Goal: Task Accomplishment & Management: Use online tool/utility

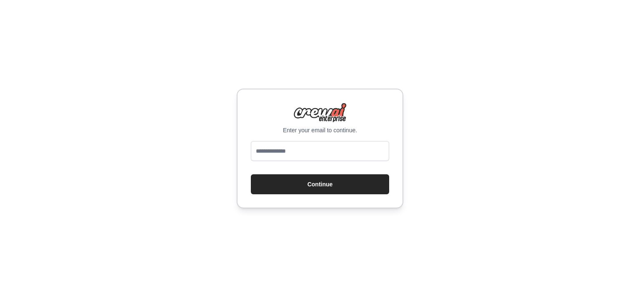
click at [333, 155] on input "email" at bounding box center [320, 151] width 138 height 20
type input "**********"
click at [332, 181] on button "Continue" at bounding box center [320, 185] width 138 height 20
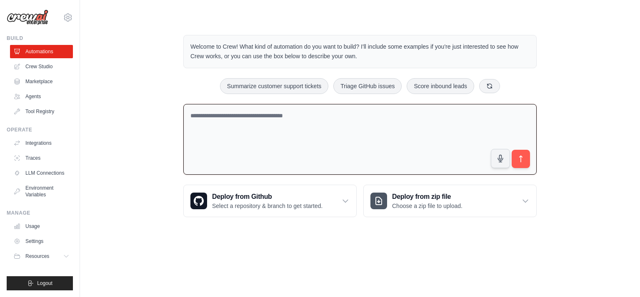
click at [289, 124] on textarea at bounding box center [359, 139] width 353 height 71
click at [285, 112] on textarea at bounding box center [359, 139] width 353 height 71
type textarea "*"
click at [328, 114] on textarea "**********" at bounding box center [359, 139] width 353 height 71
click at [322, 114] on textarea "**********" at bounding box center [359, 139] width 353 height 71
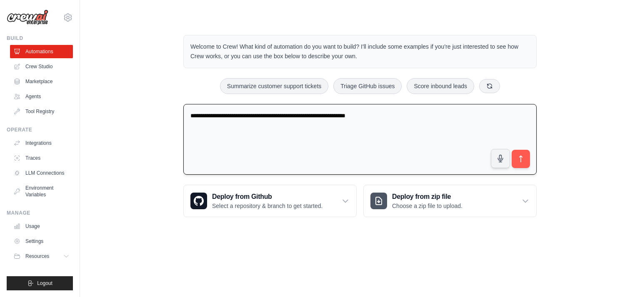
type textarea "**********"
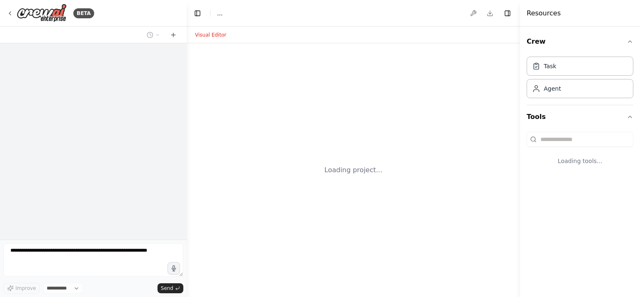
select select "****"
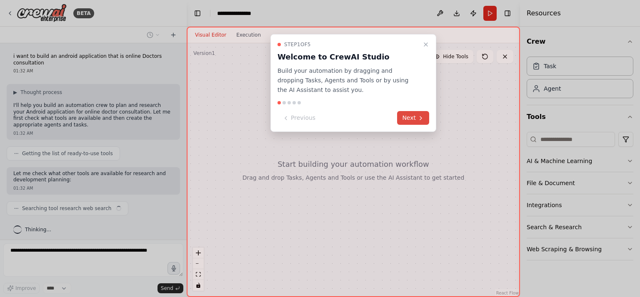
click at [410, 114] on button "Next" at bounding box center [413, 118] width 32 height 14
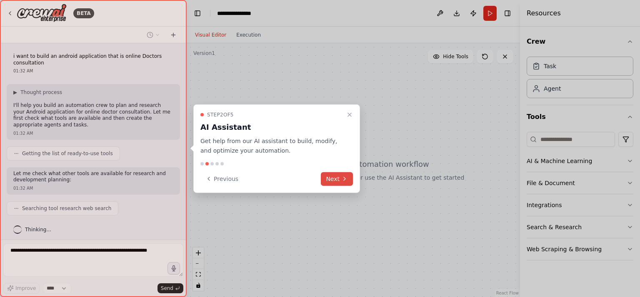
click at [332, 179] on button "Next" at bounding box center [337, 179] width 32 height 14
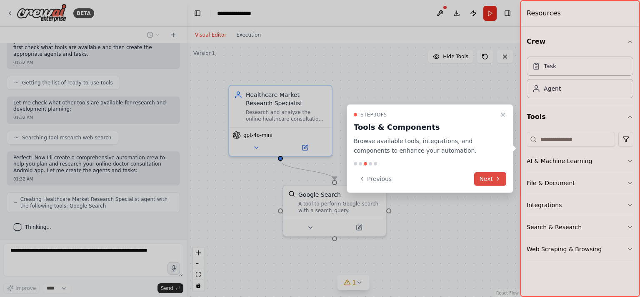
scroll to position [98, 0]
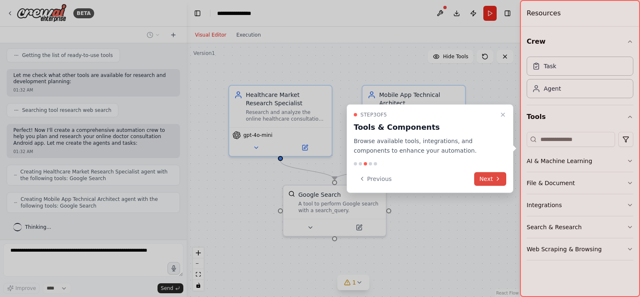
click at [487, 177] on button "Next" at bounding box center [490, 179] width 32 height 14
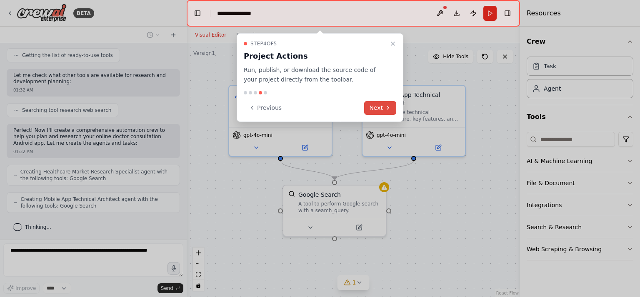
click at [380, 107] on button "Next" at bounding box center [380, 108] width 32 height 14
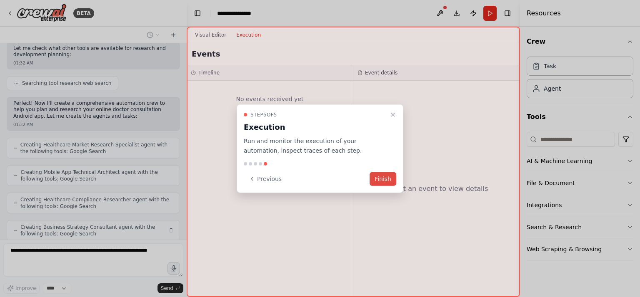
scroll to position [153, 0]
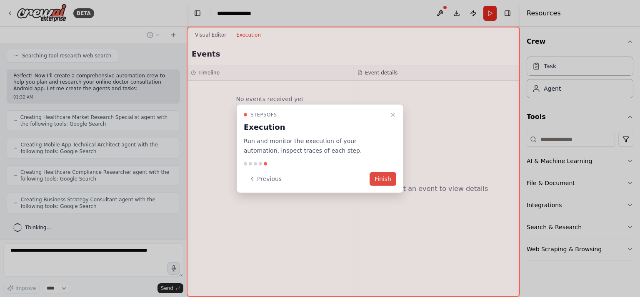
click at [378, 179] on button "Finish" at bounding box center [382, 179] width 27 height 14
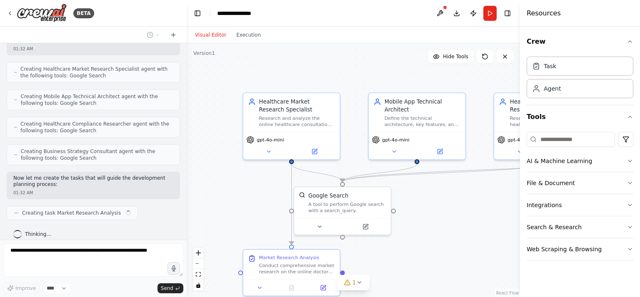
scroll to position [207, 0]
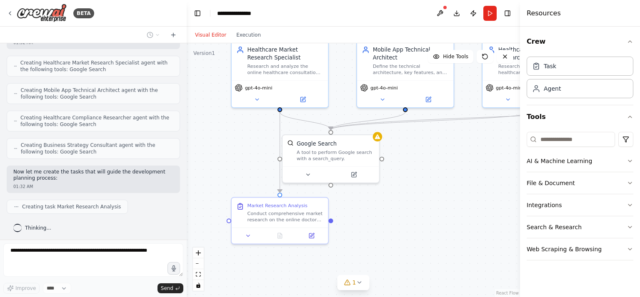
drag, startPoint x: 468, startPoint y: 213, endPoint x: 456, endPoint y: 161, distance: 53.9
click at [456, 161] on div ".deletable-edge-delete-btn { width: 20px; height: 20px; border: 0px solid #ffff…" at bounding box center [353, 170] width 333 height 254
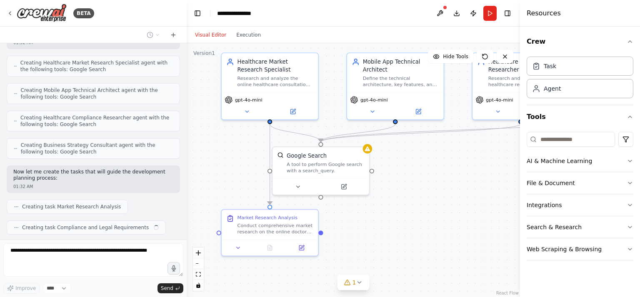
scroll to position [228, 0]
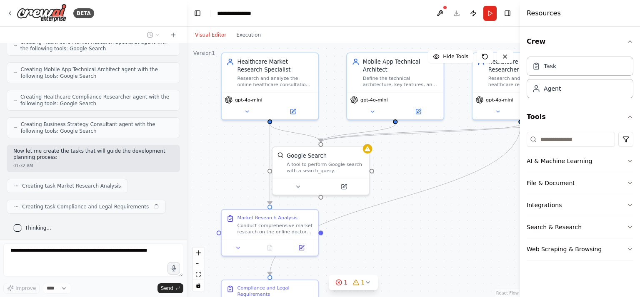
drag, startPoint x: 456, startPoint y: 161, endPoint x: 446, endPoint y: 173, distance: 15.5
click at [446, 173] on div ".deletable-edge-delete-btn { width: 20px; height: 20px; border: 0px solid #ffff…" at bounding box center [353, 170] width 333 height 254
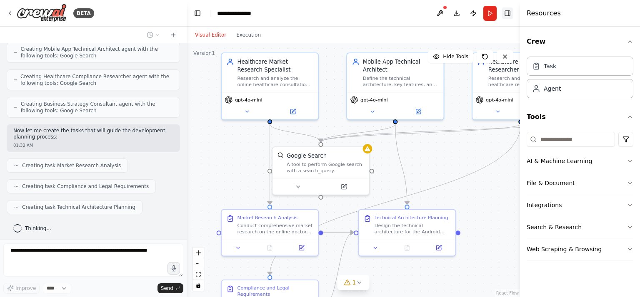
click at [508, 17] on button "Toggle Right Sidebar" at bounding box center [507, 13] width 12 height 12
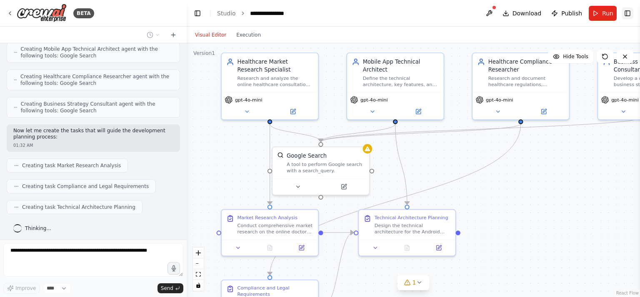
click at [508, 17] on button "Download" at bounding box center [522, 13] width 46 height 15
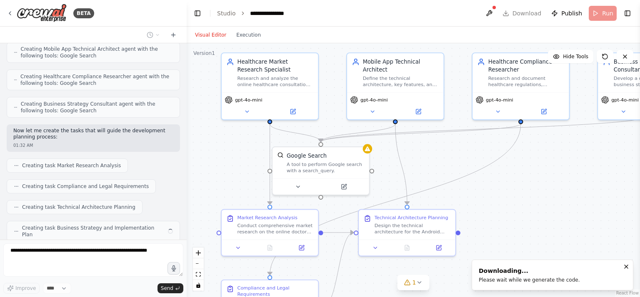
scroll to position [269, 0]
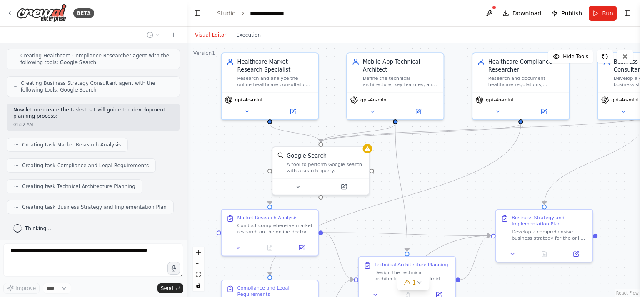
click at [627, 268] on div ".deletable-edge-delete-btn { width: 20px; height: 20px; border: 0px solid #ffff…" at bounding box center [413, 170] width 453 height 254
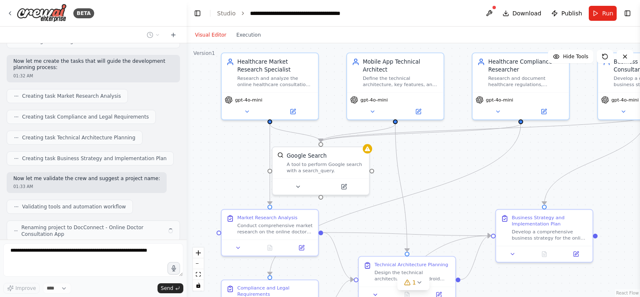
scroll to position [345, 0]
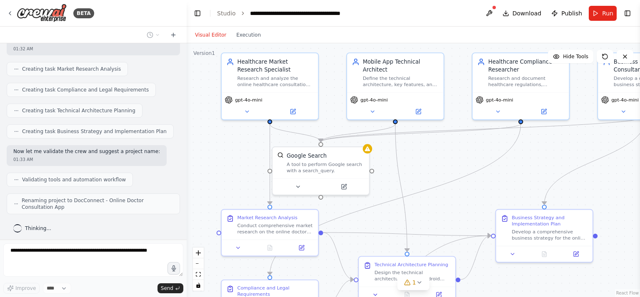
click at [386, 25] on header "**********" at bounding box center [413, 13] width 453 height 27
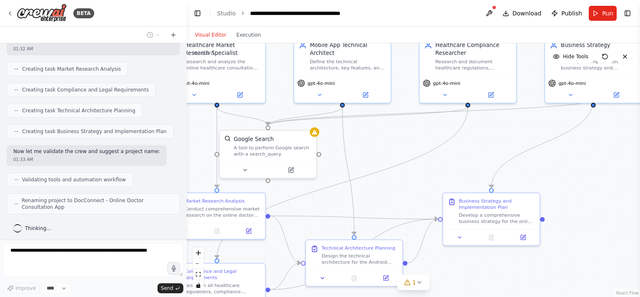
drag, startPoint x: 516, startPoint y: 163, endPoint x: 418, endPoint y: 131, distance: 103.5
click at [418, 131] on div ".deletable-edge-delete-btn { width: 20px; height: 20px; border: 0px solid #ffff…" at bounding box center [413, 170] width 453 height 254
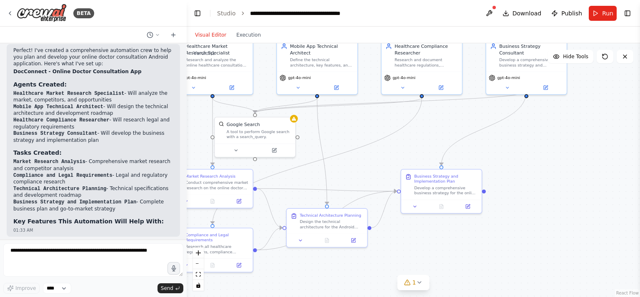
click at [459, 238] on div ".deletable-edge-delete-btn { width: 20px; height: 20px; border: 0px solid #ffff…" at bounding box center [413, 170] width 453 height 254
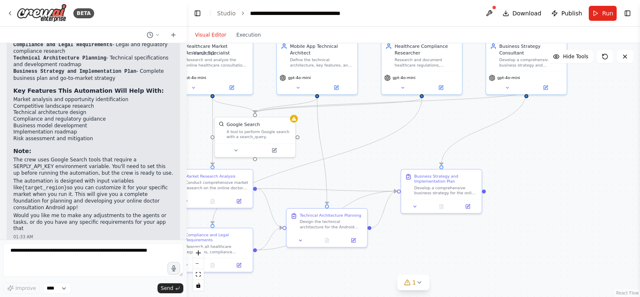
scroll to position [660, 0]
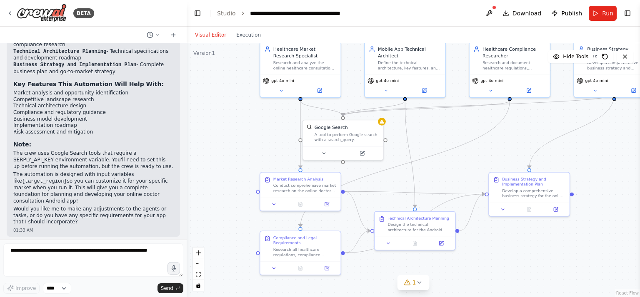
drag, startPoint x: 398, startPoint y: 163, endPoint x: 492, endPoint y: 168, distance: 94.7
click at [492, 168] on div ".deletable-edge-delete-btn { width: 20px; height: 20px; border: 0px solid #ffff…" at bounding box center [413, 170] width 453 height 254
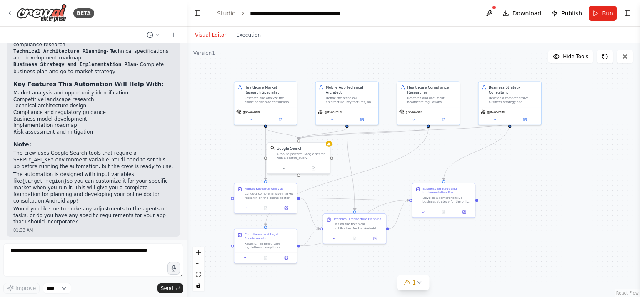
drag, startPoint x: 510, startPoint y: 148, endPoint x: 456, endPoint y: 157, distance: 54.1
click at [456, 157] on div ".deletable-edge-delete-btn { width: 20px; height: 20px; border: 0px solid #ffff…" at bounding box center [413, 170] width 453 height 254
drag, startPoint x: 330, startPoint y: 121, endPoint x: 329, endPoint y: 115, distance: 5.5
click at [329, 115] on div "gpt-4o-mini" at bounding box center [344, 114] width 64 height 18
click at [329, 115] on button at bounding box center [329, 113] width 30 height 6
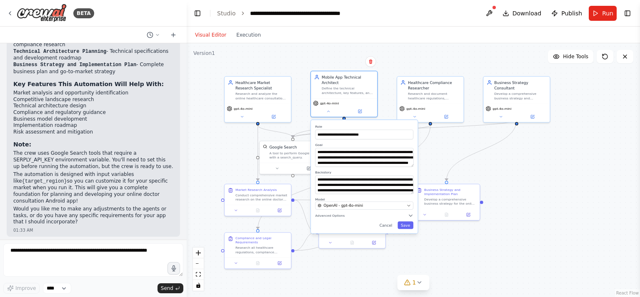
click at [439, 169] on div ".deletable-edge-delete-btn { width: 20px; height: 20px; border: 0px solid #ffff…" at bounding box center [413, 170] width 453 height 254
click at [405, 225] on button "Save" at bounding box center [405, 225] width 16 height 7
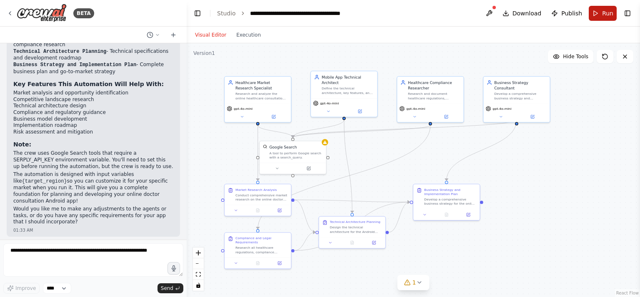
click at [601, 14] on button "Run" at bounding box center [602, 13] width 28 height 15
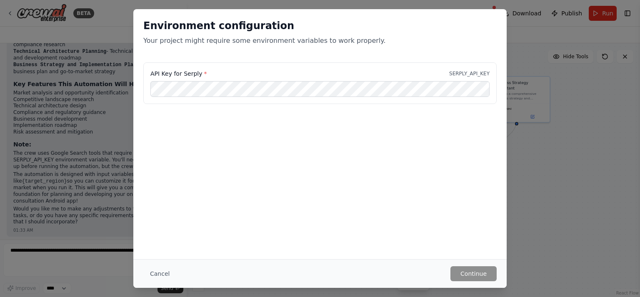
click at [321, 145] on div "API Key for Serply * SERPLY_API_KEY" at bounding box center [319, 103] width 373 height 83
click at [476, 72] on p "SERPLY_API_KEY" at bounding box center [469, 73] width 40 height 7
click at [421, 199] on div "Environment configuration Your project might require some environment variables…" at bounding box center [319, 134] width 373 height 250
click at [163, 271] on button "Cancel" at bounding box center [159, 274] width 33 height 15
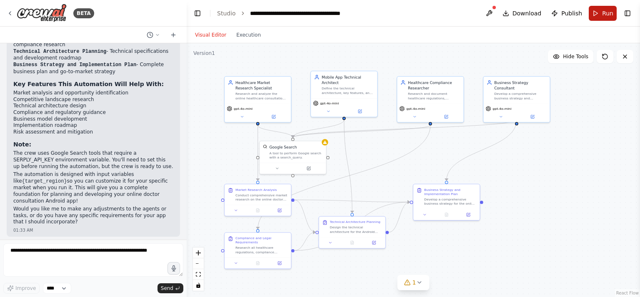
click at [593, 10] on button "Run" at bounding box center [602, 13] width 28 height 15
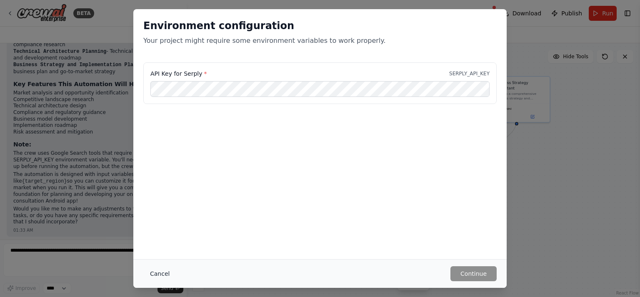
click at [149, 277] on button "Cancel" at bounding box center [159, 274] width 33 height 15
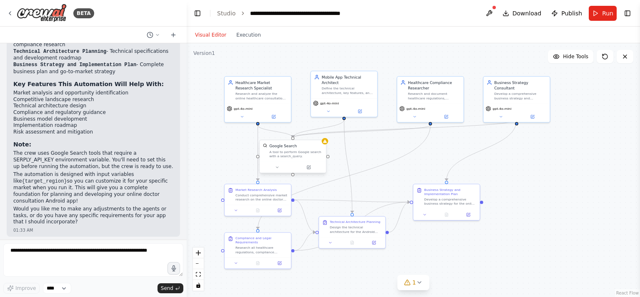
click at [308, 162] on div at bounding box center [292, 167] width 66 height 11
click at [275, 165] on icon at bounding box center [277, 167] width 4 height 4
click at [297, 213] on button "Advanced Options" at bounding box center [313, 215] width 98 height 5
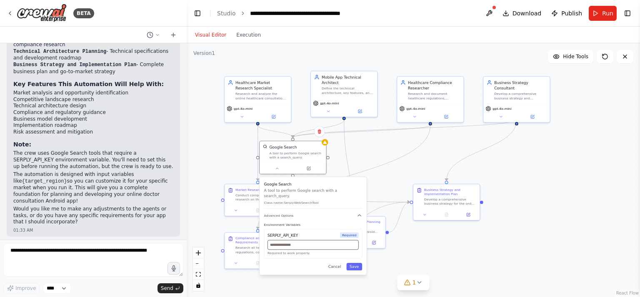
click at [300, 242] on input "text" at bounding box center [312, 245] width 91 height 10
paste input "**********"
type input "**********"
click at [352, 263] on button "Save" at bounding box center [354, 266] width 16 height 7
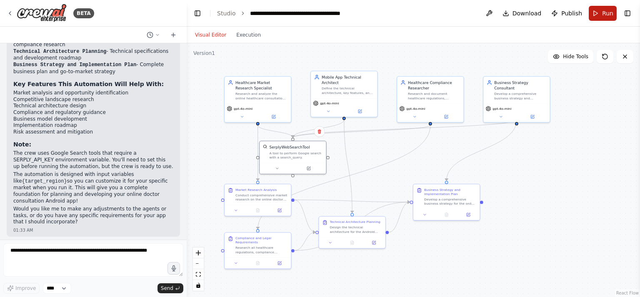
click at [604, 17] on span "Run" at bounding box center [607, 13] width 11 height 8
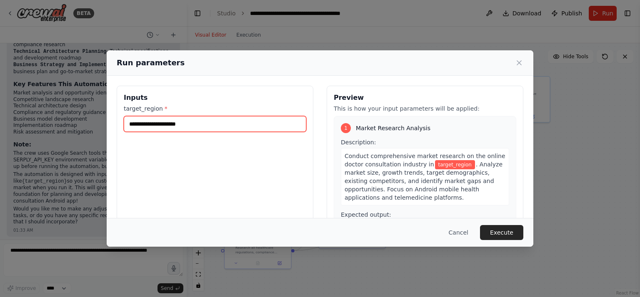
click at [192, 130] on input "target_region *" at bounding box center [215, 124] width 182 height 16
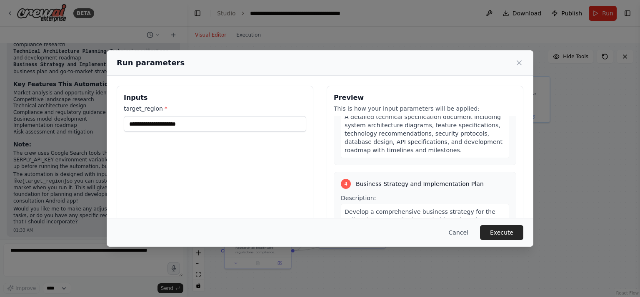
scroll to position [501, 0]
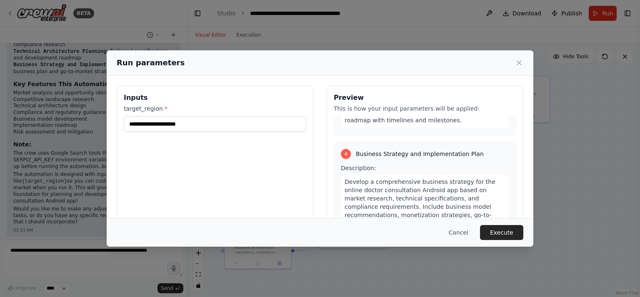
click at [388, 150] on span "Business Strategy and Implementation Plan" at bounding box center [420, 154] width 128 height 8
copy span "Business Strategy and Implementation Plan"
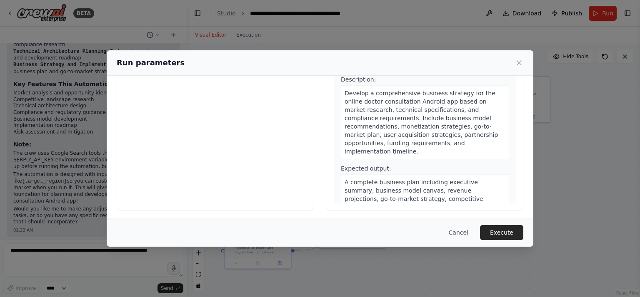
scroll to position [0, 0]
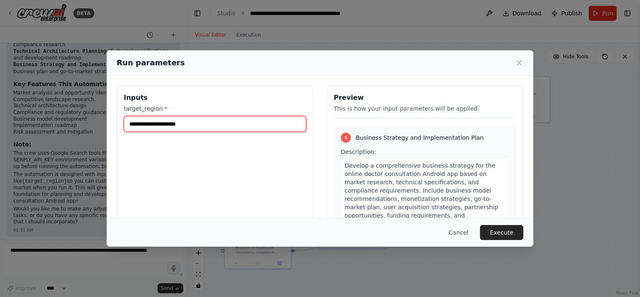
click at [178, 123] on input "target_region *" at bounding box center [215, 124] width 182 height 16
paste input "**********"
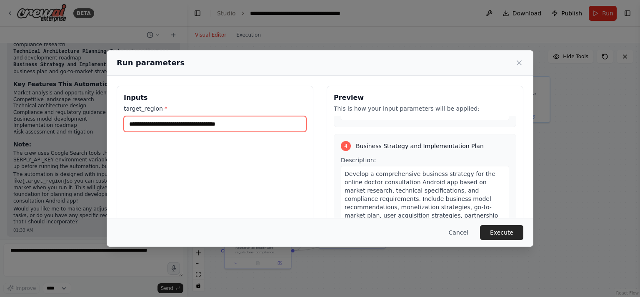
scroll to position [534, 0]
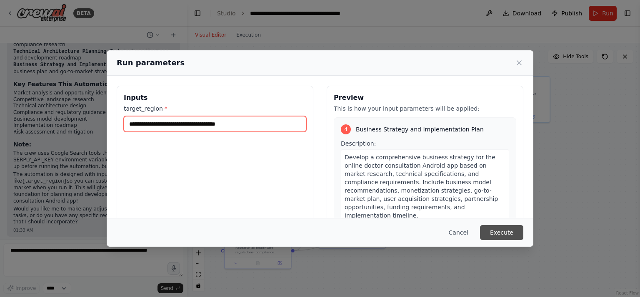
type input "**********"
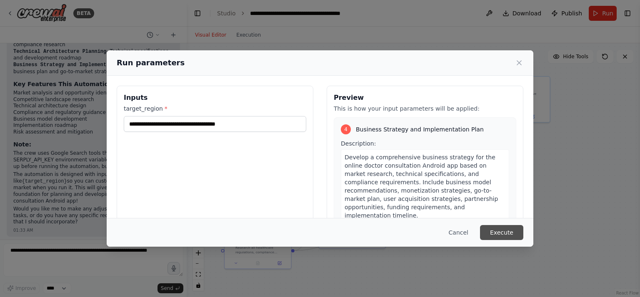
click at [497, 233] on button "Execute" at bounding box center [501, 232] width 43 height 15
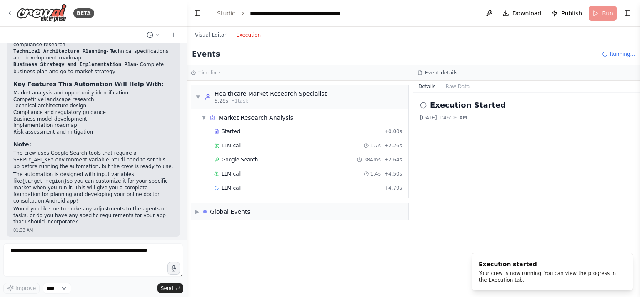
click at [246, 37] on button "Execution" at bounding box center [248, 35] width 35 height 10
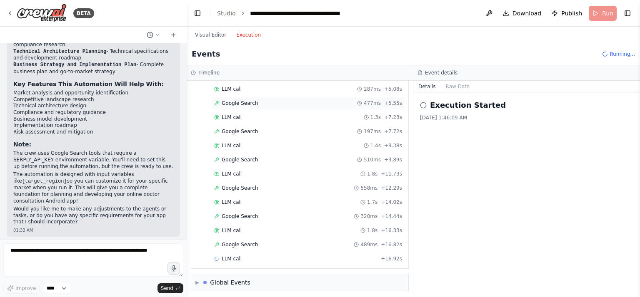
scroll to position [0, 0]
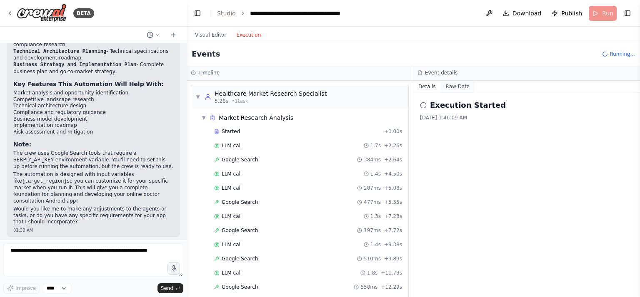
click at [454, 84] on button "Raw Data" at bounding box center [458, 87] width 34 height 12
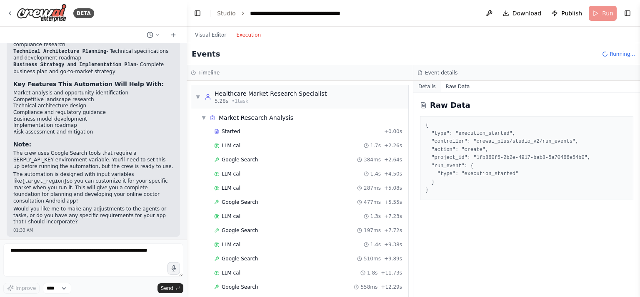
click at [427, 86] on button "Details" at bounding box center [426, 87] width 27 height 12
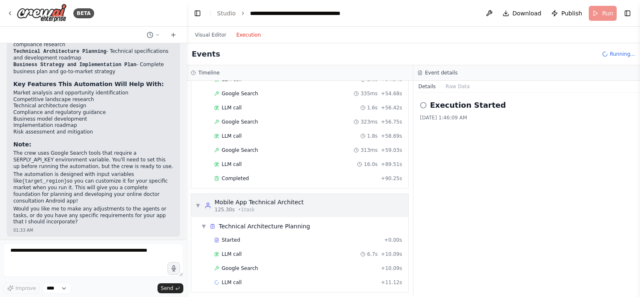
scroll to position [991, 0]
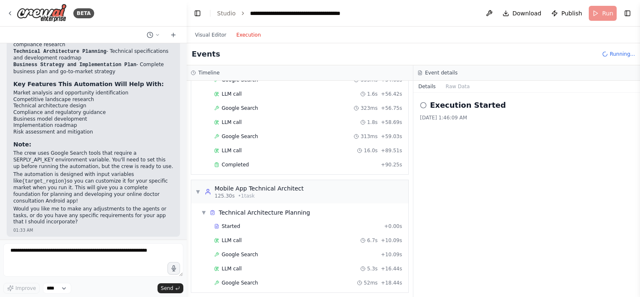
click at [424, 105] on icon at bounding box center [423, 105] width 7 height 7
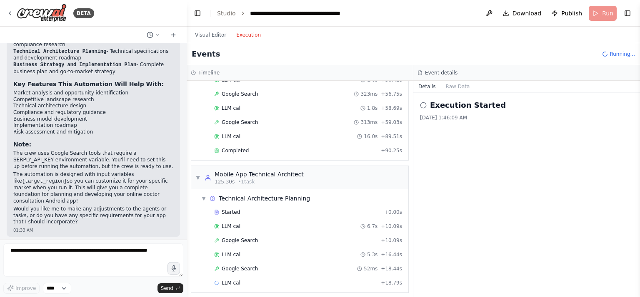
scroll to position [1020, 0]
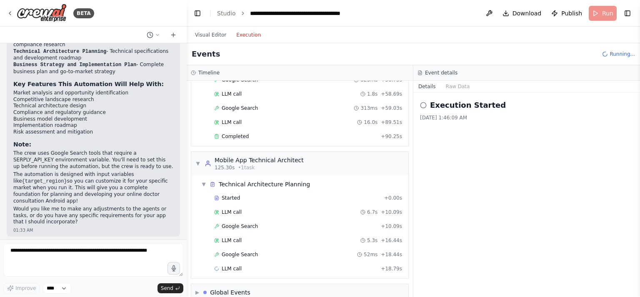
click at [424, 105] on icon at bounding box center [423, 105] width 7 height 7
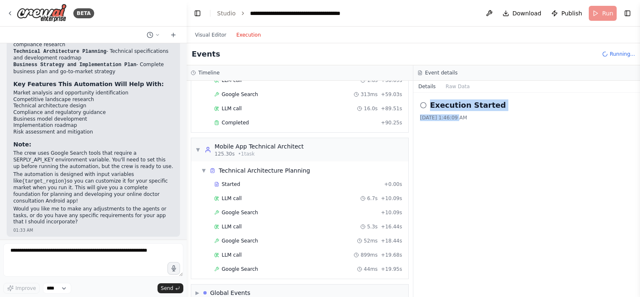
drag, startPoint x: 424, startPoint y: 105, endPoint x: 451, endPoint y: 177, distance: 77.1
click at [451, 177] on div "Execution Started 8/20/2025, 1:46:09 AM" at bounding box center [526, 195] width 227 height 204
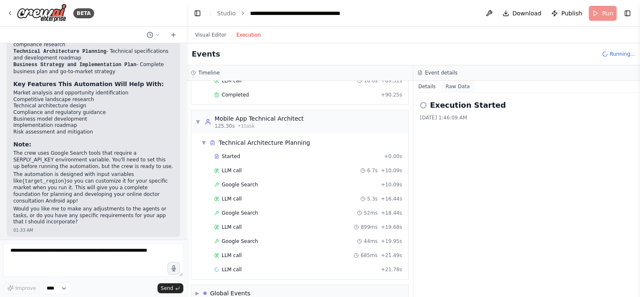
click at [455, 87] on button "Raw Data" at bounding box center [458, 87] width 34 height 12
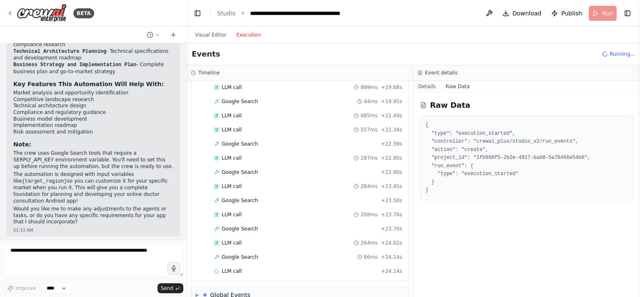
click at [429, 83] on button "Details" at bounding box center [426, 87] width 27 height 12
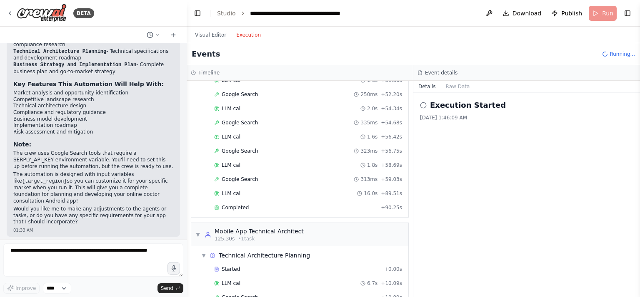
scroll to position [1028, 0]
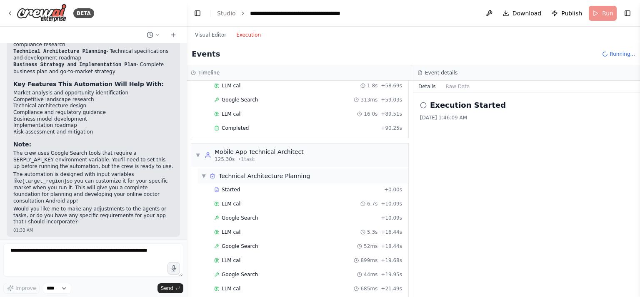
click at [205, 173] on span "▼" at bounding box center [203, 176] width 5 height 7
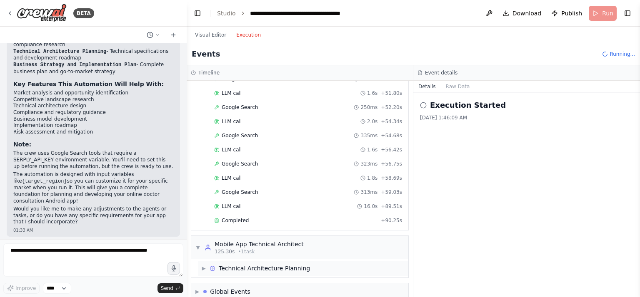
click at [206, 265] on span "▶" at bounding box center [203, 268] width 5 height 7
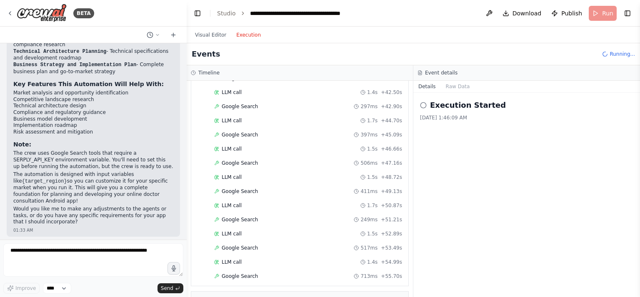
scroll to position [1649, 0]
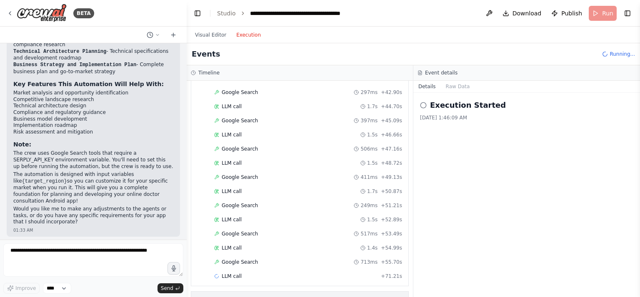
click at [199, 292] on div "▶ Global Events" at bounding box center [299, 300] width 217 height 17
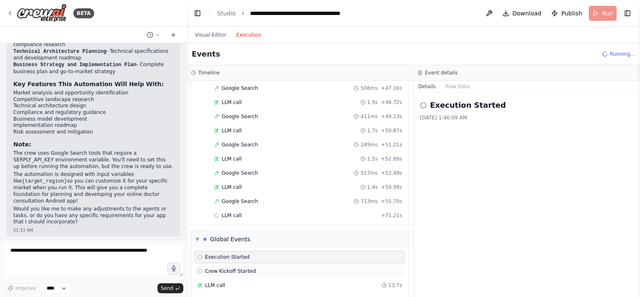
click at [211, 268] on span "Crew Kickoff Started" at bounding box center [230, 271] width 51 height 7
click at [262, 254] on div "Execution Started" at bounding box center [299, 257] width 204 height 7
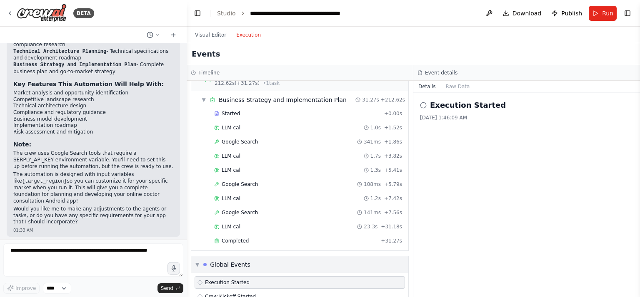
scroll to position [1939, 0]
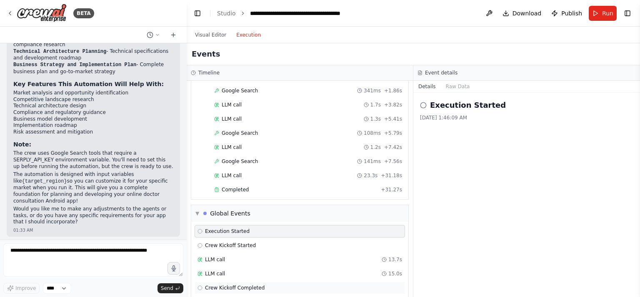
click at [266, 285] on div "Crew Kickoff Completed" at bounding box center [299, 288] width 204 height 7
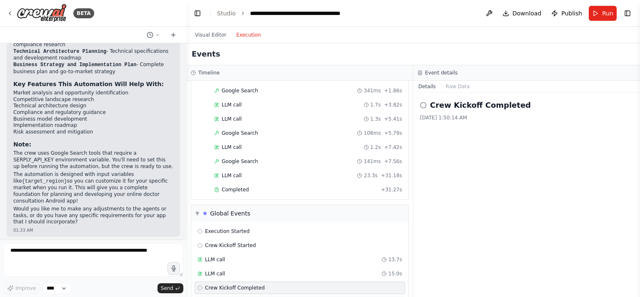
click at [254, 297] on div "Execution Completed" at bounding box center [299, 302] width 204 height 7
click at [439, 105] on h2 "Execution Completed" at bounding box center [475, 106] width 90 height 12
click at [288, 296] on div "Execution Completed" at bounding box center [299, 302] width 210 height 12
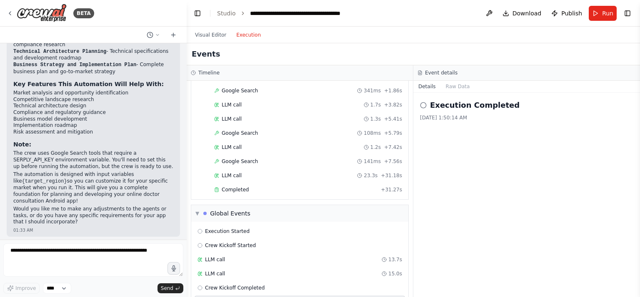
click at [288, 296] on div "Execution Completed" at bounding box center [299, 302] width 210 height 12
click at [262, 297] on div "Execution Completed" at bounding box center [299, 302] width 204 height 7
click at [200, 297] on icon at bounding box center [199, 302] width 5 height 5
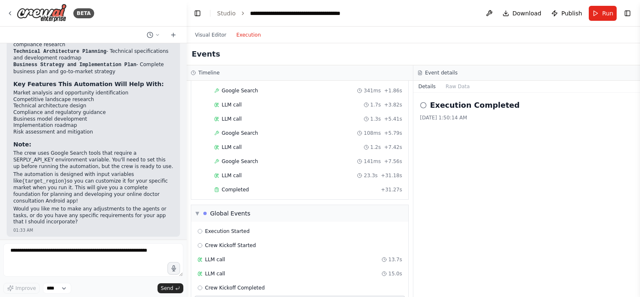
click at [200, 297] on icon at bounding box center [199, 302] width 5 height 5
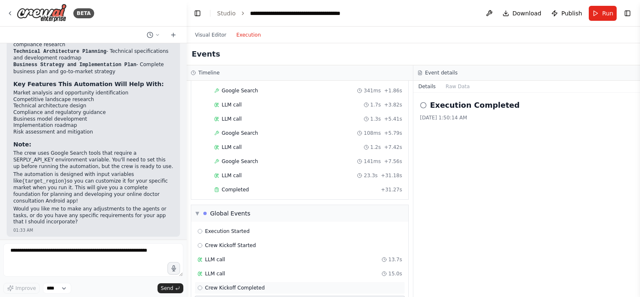
click at [204, 285] on div "Crew Kickoff Completed" at bounding box center [230, 288] width 67 height 7
click at [202, 296] on div "Execution Completed" at bounding box center [299, 302] width 210 height 12
click at [450, 85] on button "Raw Data" at bounding box center [458, 87] width 34 height 12
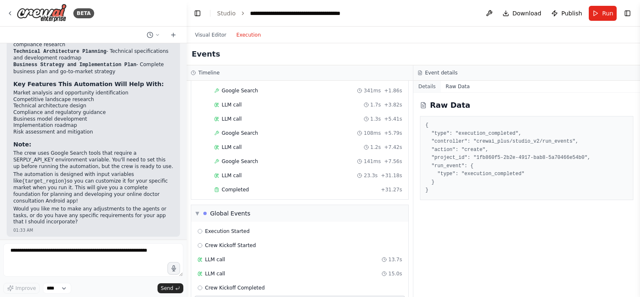
click at [431, 88] on button "Details" at bounding box center [426, 87] width 27 height 12
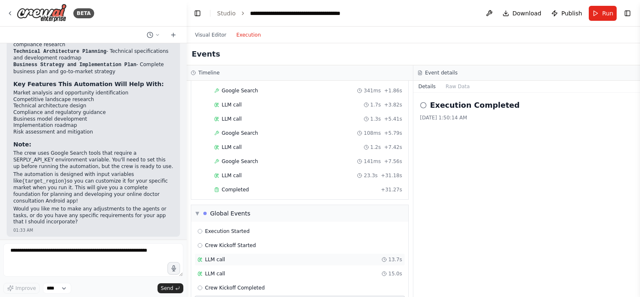
click at [217, 257] on span "LLM call" at bounding box center [215, 260] width 20 height 7
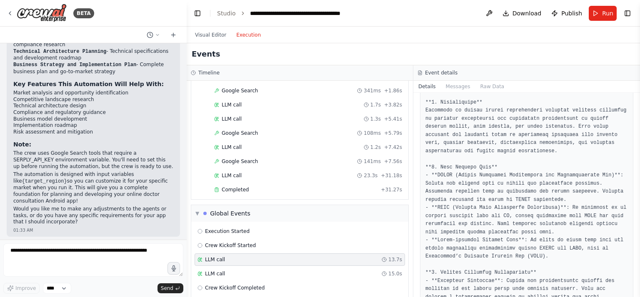
scroll to position [105, 0]
click at [239, 225] on div "Execution Started" at bounding box center [299, 231] width 210 height 12
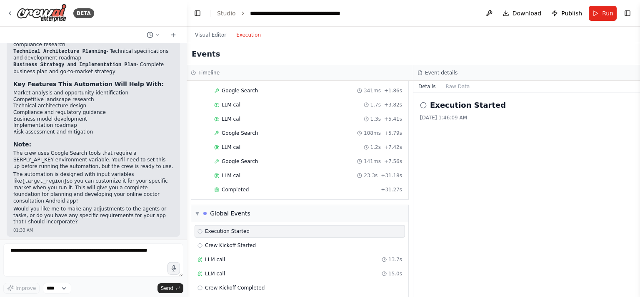
click at [239, 225] on div "Execution Started" at bounding box center [299, 231] width 210 height 12
click at [268, 184] on div "Completed + 31.27s" at bounding box center [308, 190] width 194 height 12
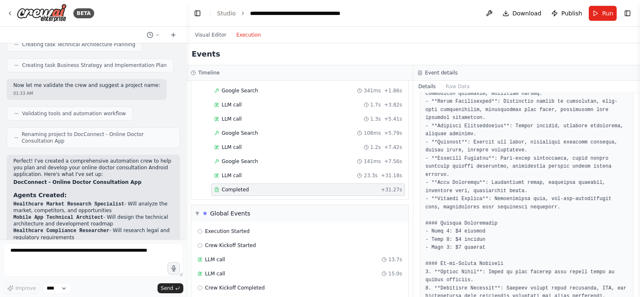
scroll to position [212, 0]
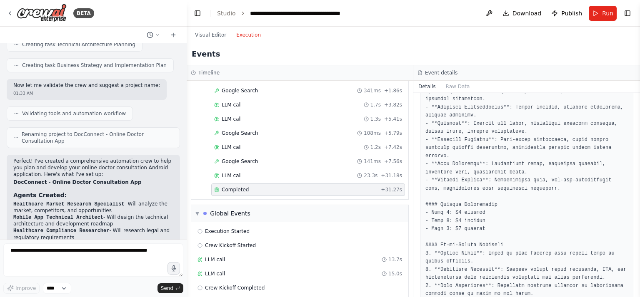
scroll to position [230, 0]
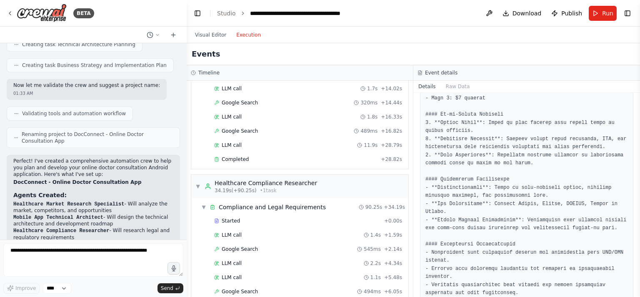
scroll to position [0, 0]
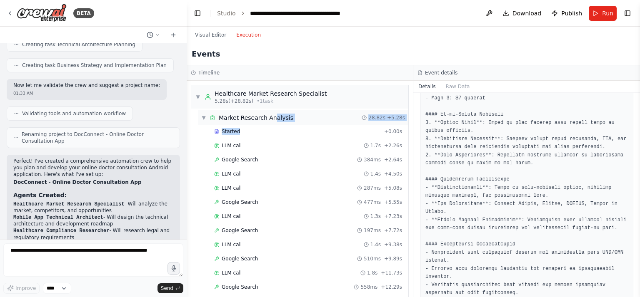
drag, startPoint x: 274, startPoint y: 119, endPoint x: 256, endPoint y: 114, distance: 18.6
click at [256, 114] on div "Market Research Analysis" at bounding box center [256, 118] width 75 height 8
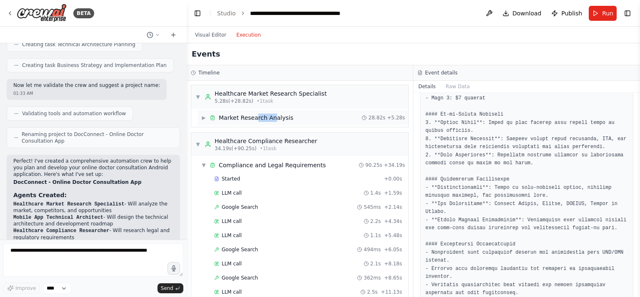
click at [256, 114] on div "Market Research Analysis" at bounding box center [256, 118] width 75 height 8
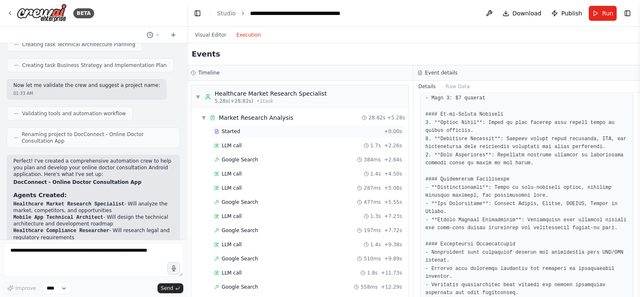
click at [262, 127] on div "Started + 0.00s" at bounding box center [308, 131] width 194 height 12
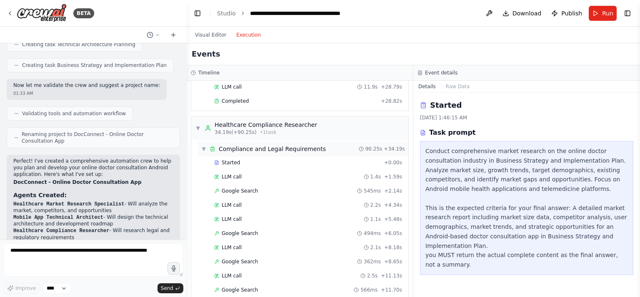
scroll to position [273, 0]
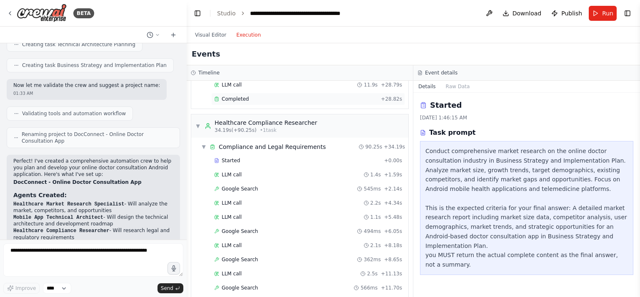
click at [298, 96] on div "Completed" at bounding box center [295, 99] width 163 height 7
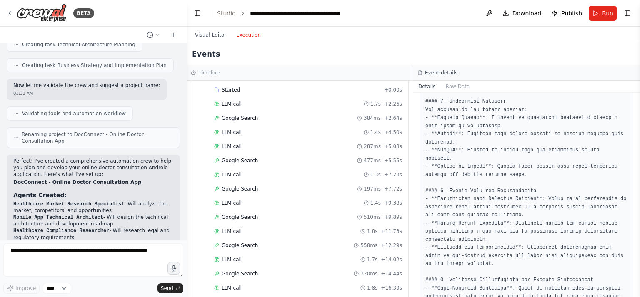
scroll to position [0, 0]
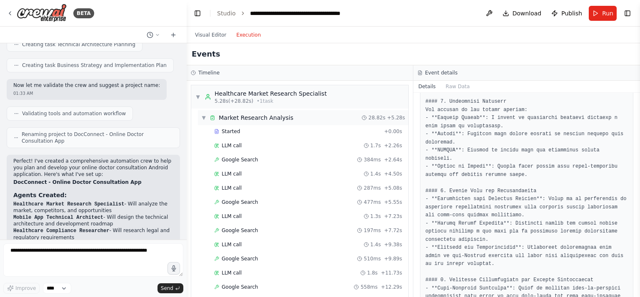
click at [205, 115] on span "▼" at bounding box center [203, 118] width 5 height 7
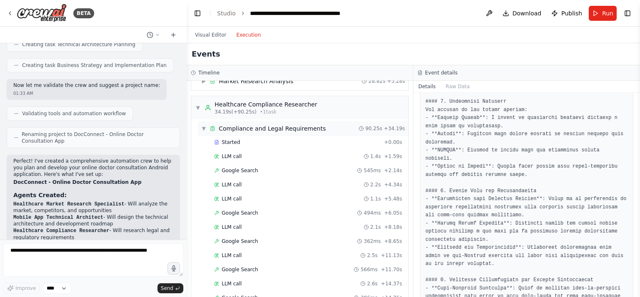
scroll to position [37, 0]
click at [205, 127] on span "▼" at bounding box center [203, 128] width 5 height 7
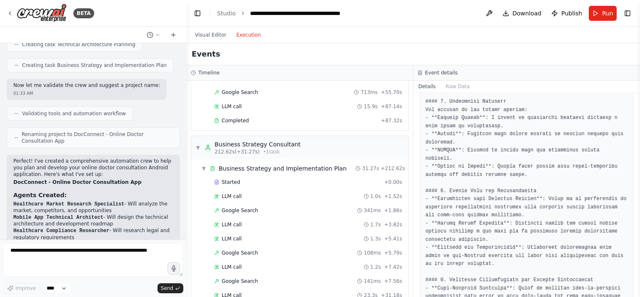
scroll to position [828, 0]
click at [244, 117] on span "Completed" at bounding box center [235, 120] width 27 height 7
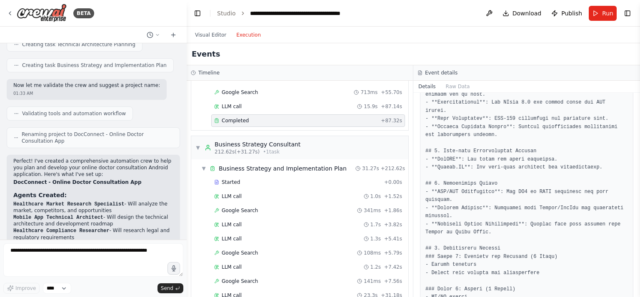
scroll to position [646, 0]
